Goal: Find specific page/section: Find specific page/section

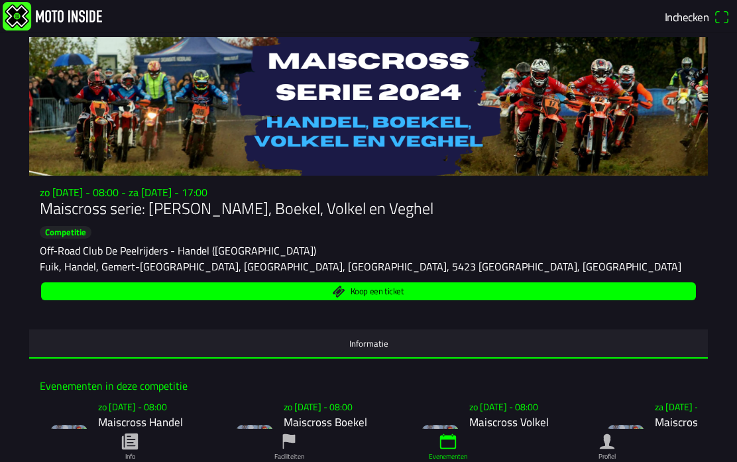
click at [24, 29] on img at bounding box center [52, 16] width 99 height 28
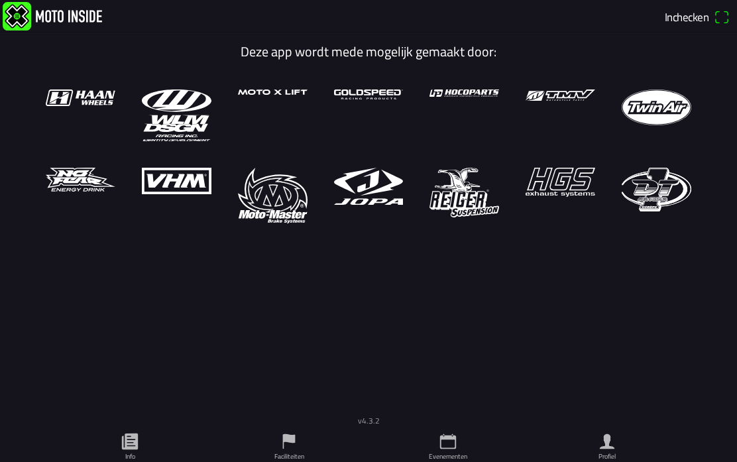
click at [54, 18] on img at bounding box center [52, 16] width 99 height 28
click at [63, 18] on img at bounding box center [52, 16] width 99 height 28
click at [693, 20] on span "Inchecken" at bounding box center [687, 16] width 44 height 17
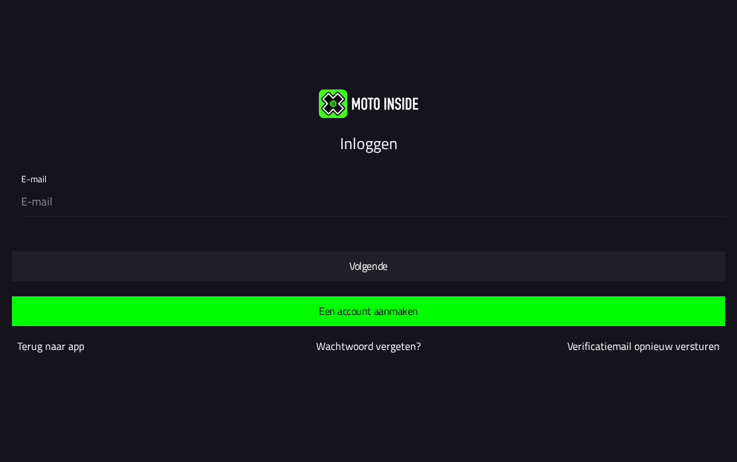
scroll to position [1, 0]
click at [0, 0] on slot "Terug naar app" at bounding box center [0, 0] width 0 height 0
